Goal: Task Accomplishment & Management: Manage account settings

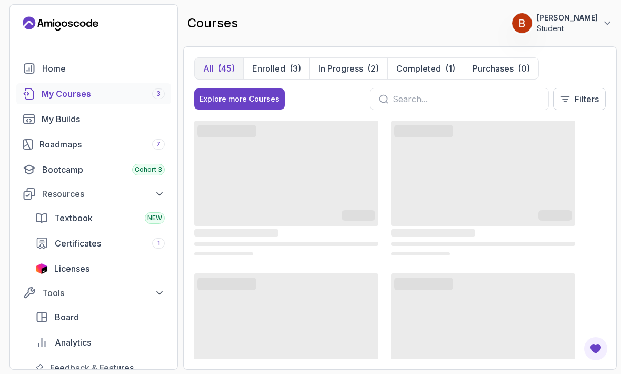
click at [73, 173] on div "Bootcamp Cohort 3" at bounding box center [103, 169] width 123 height 13
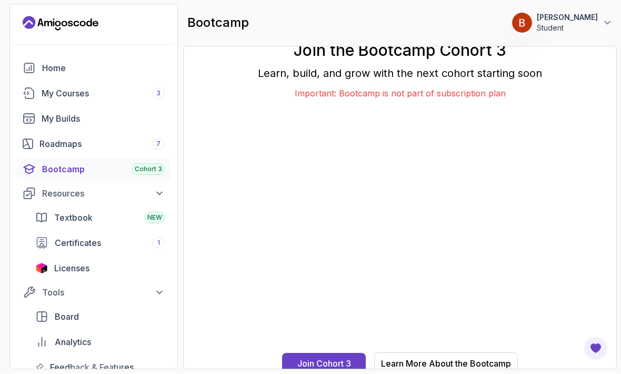
click at [77, 221] on span "Textbook" at bounding box center [73, 218] width 38 height 13
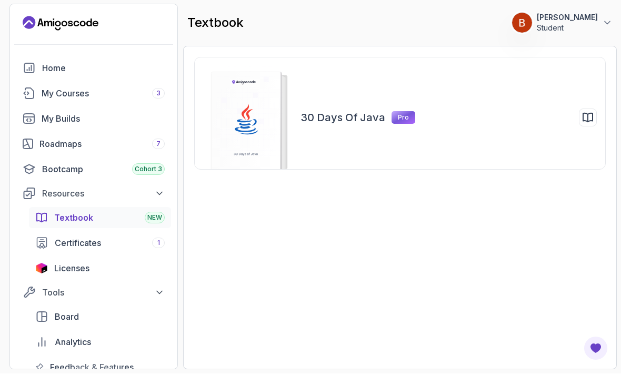
click at [61, 97] on div "My Courses 3" at bounding box center [103, 93] width 123 height 13
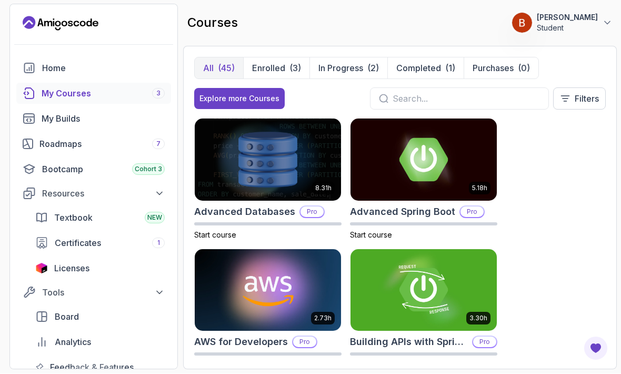
click at [286, 74] on button "Enrolled (3)" at bounding box center [276, 68] width 66 height 21
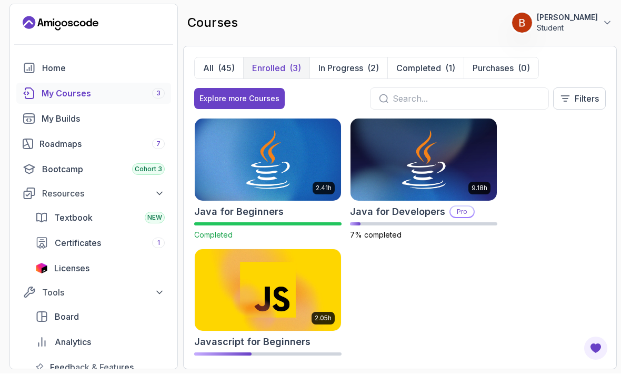
click at [218, 76] on button "All (45)" at bounding box center [219, 68] width 48 height 21
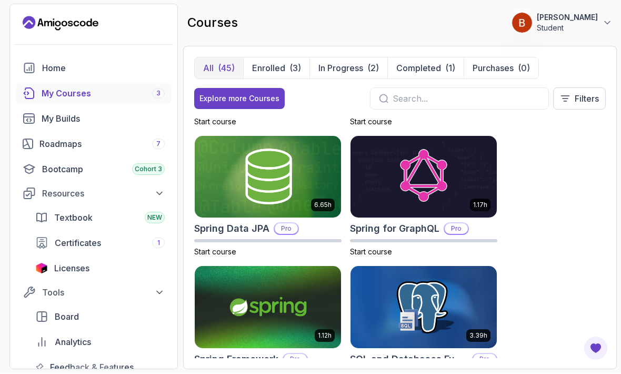
click at [65, 294] on div "Tools" at bounding box center [103, 292] width 123 height 13
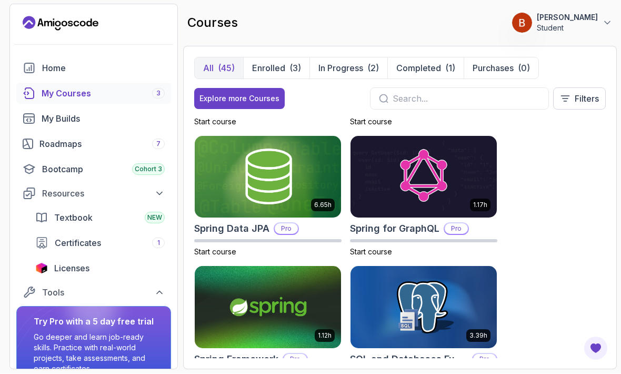
click at [71, 241] on span "Certificates" at bounding box center [78, 243] width 46 height 13
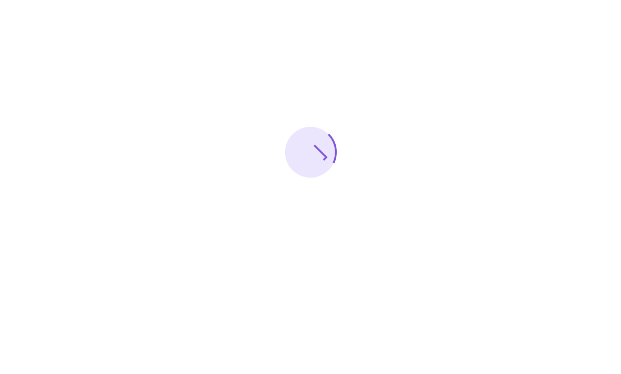
scroll to position [35, 0]
